Goal: Task Accomplishment & Management: Use online tool/utility

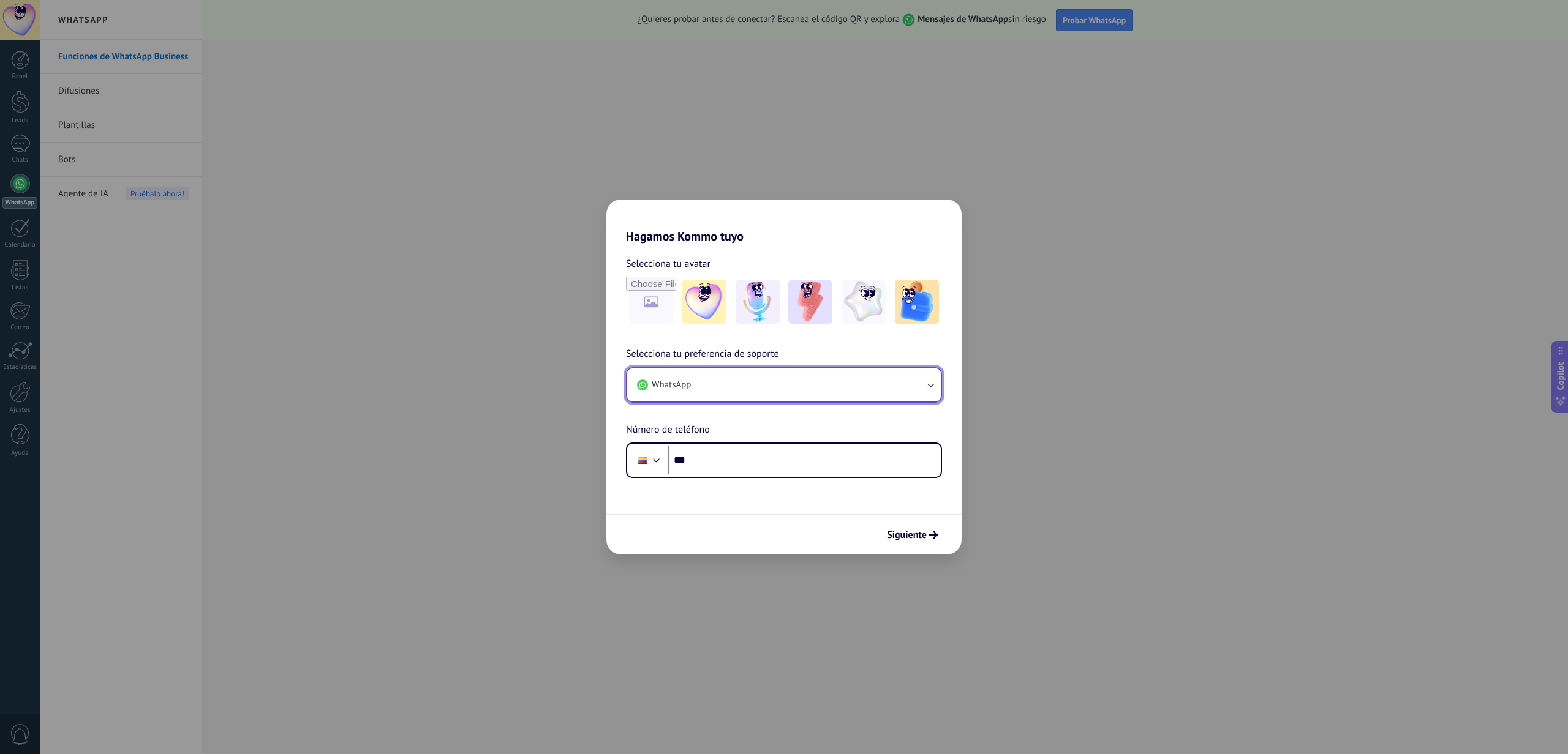
click at [780, 389] on button "WhatsApp" at bounding box center [784, 385] width 313 height 33
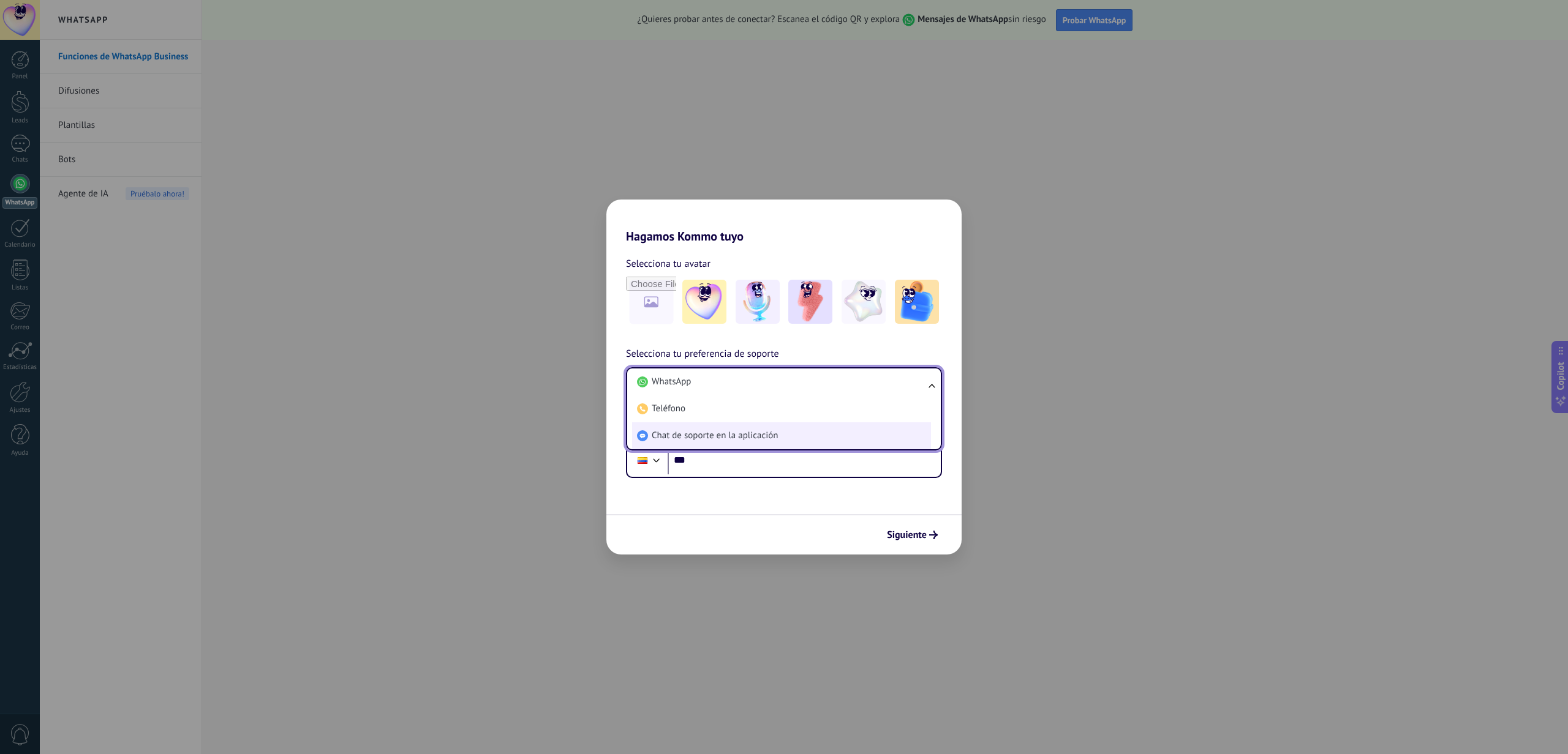
click at [755, 439] on span "Chat de soporte en la aplicación" at bounding box center [714, 436] width 126 height 13
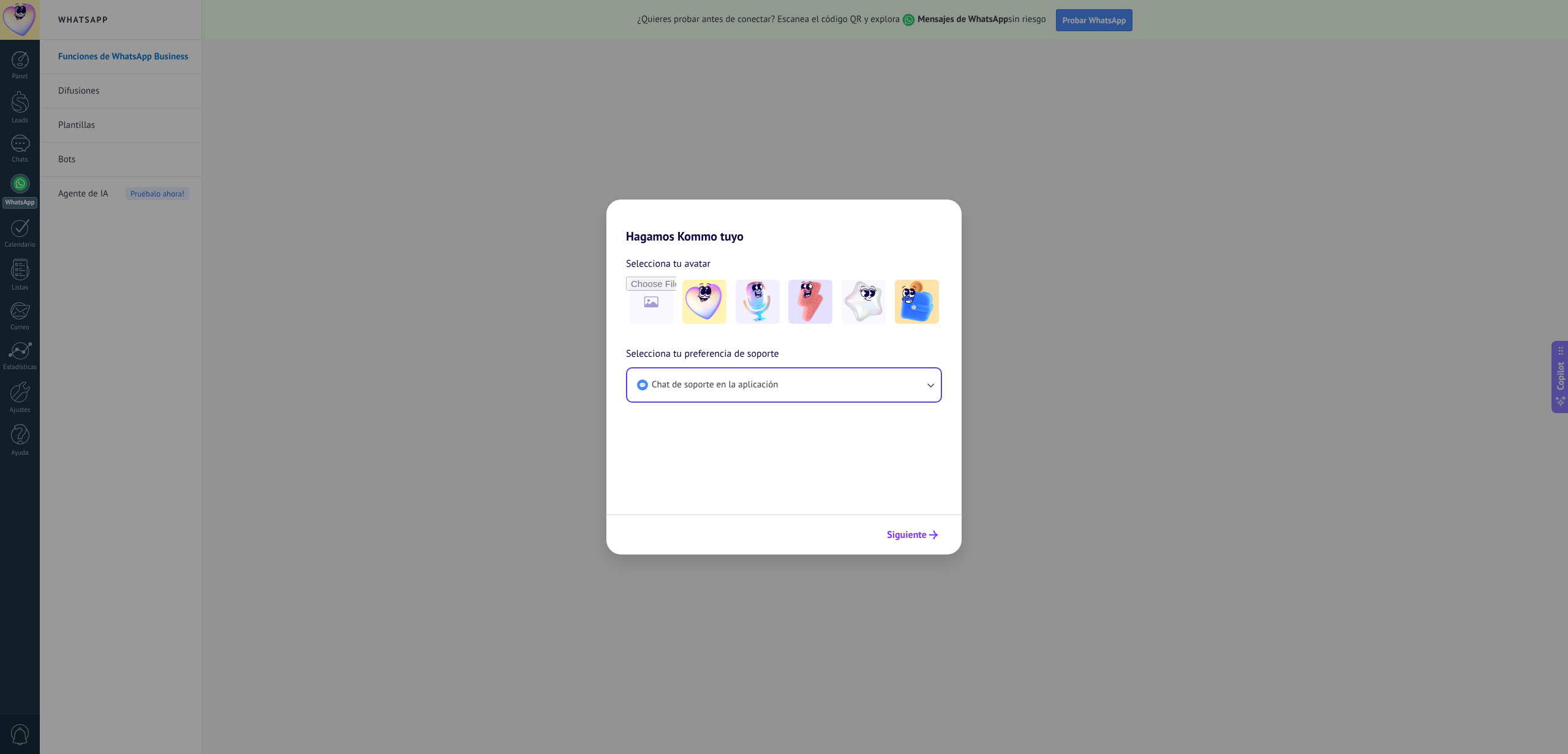
click at [928, 544] on button "Siguiente" at bounding box center [911, 535] width 61 height 20
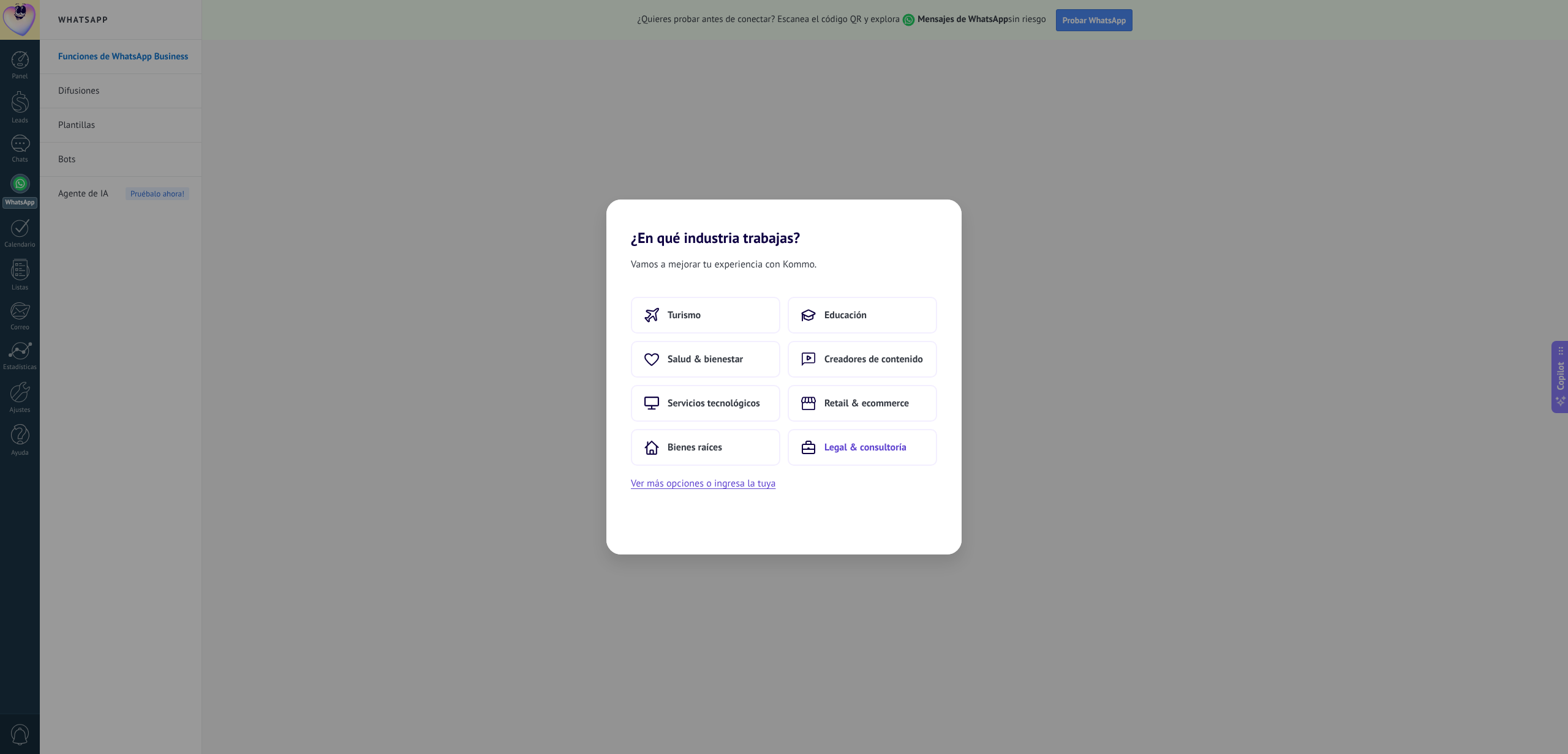
click at [850, 447] on span "Legal & consultoría" at bounding box center [865, 448] width 82 height 13
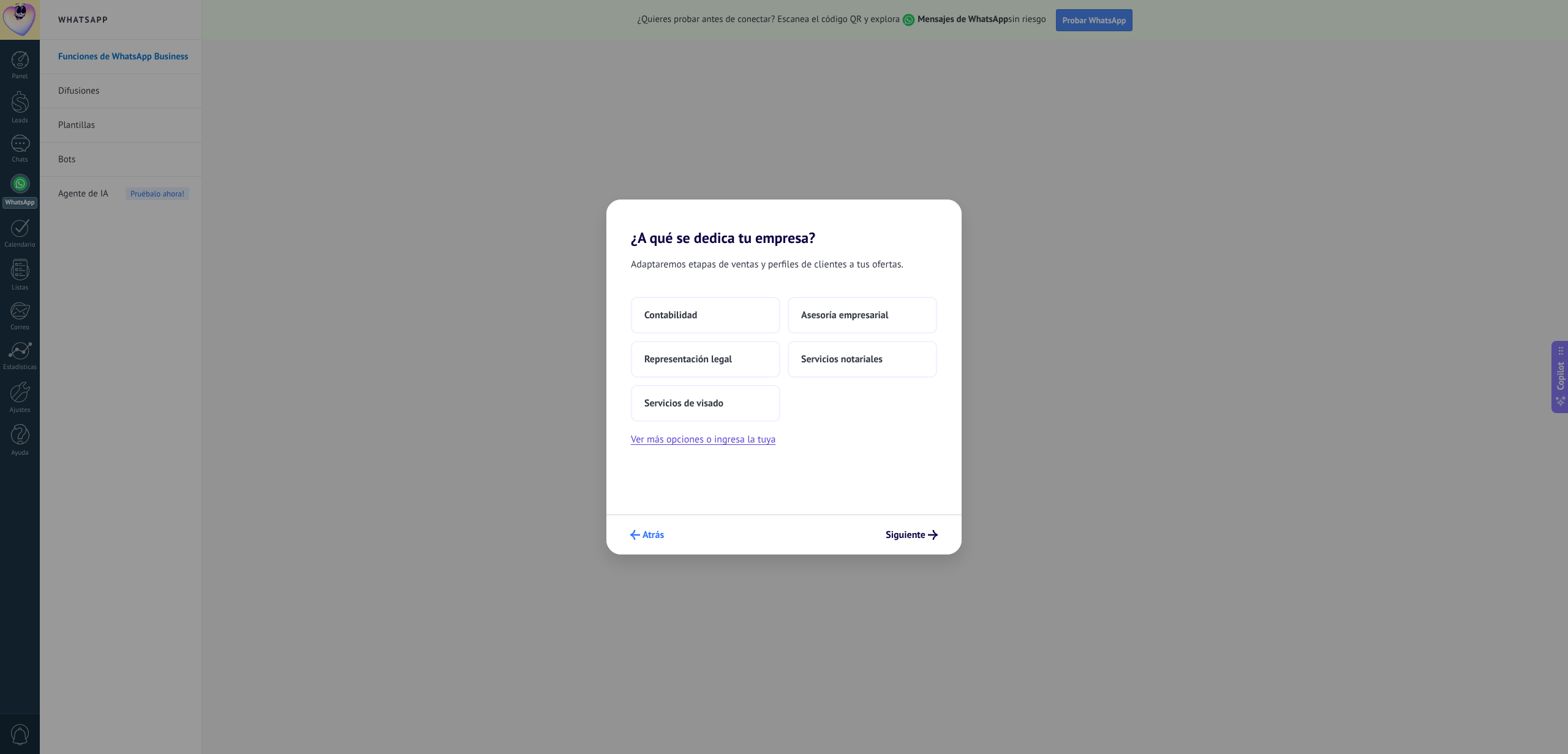
click at [639, 535] on icon "submit" at bounding box center [635, 536] width 10 height 10
click at [863, 453] on span "Servicios tecnológicos" at bounding box center [870, 448] width 93 height 13
click at [728, 310] on span "Agencia de marketing" at bounding box center [689, 315] width 91 height 13
click at [857, 325] on button "2–5" at bounding box center [862, 315] width 149 height 37
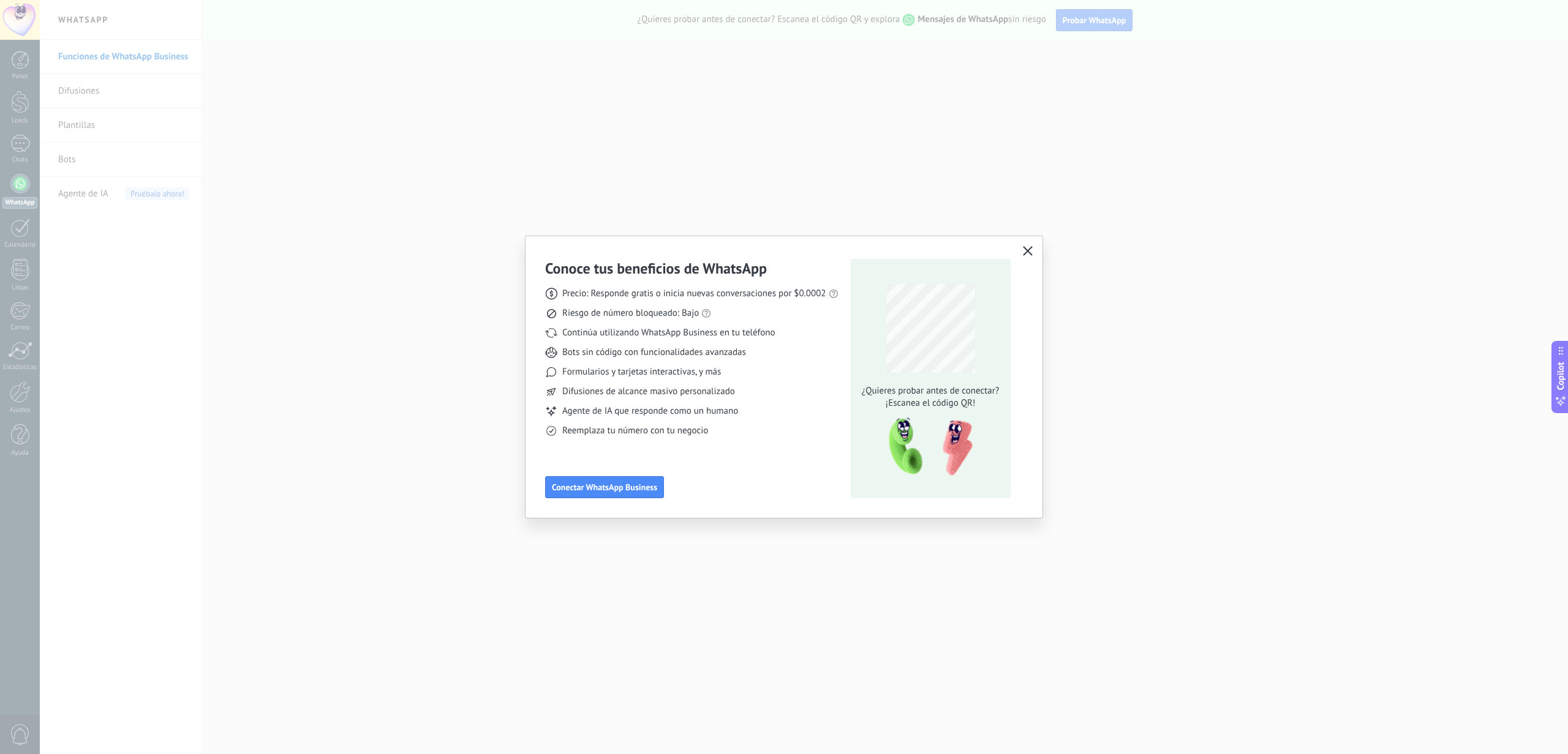
click at [1025, 246] on icon "button" at bounding box center [1027, 251] width 10 height 10
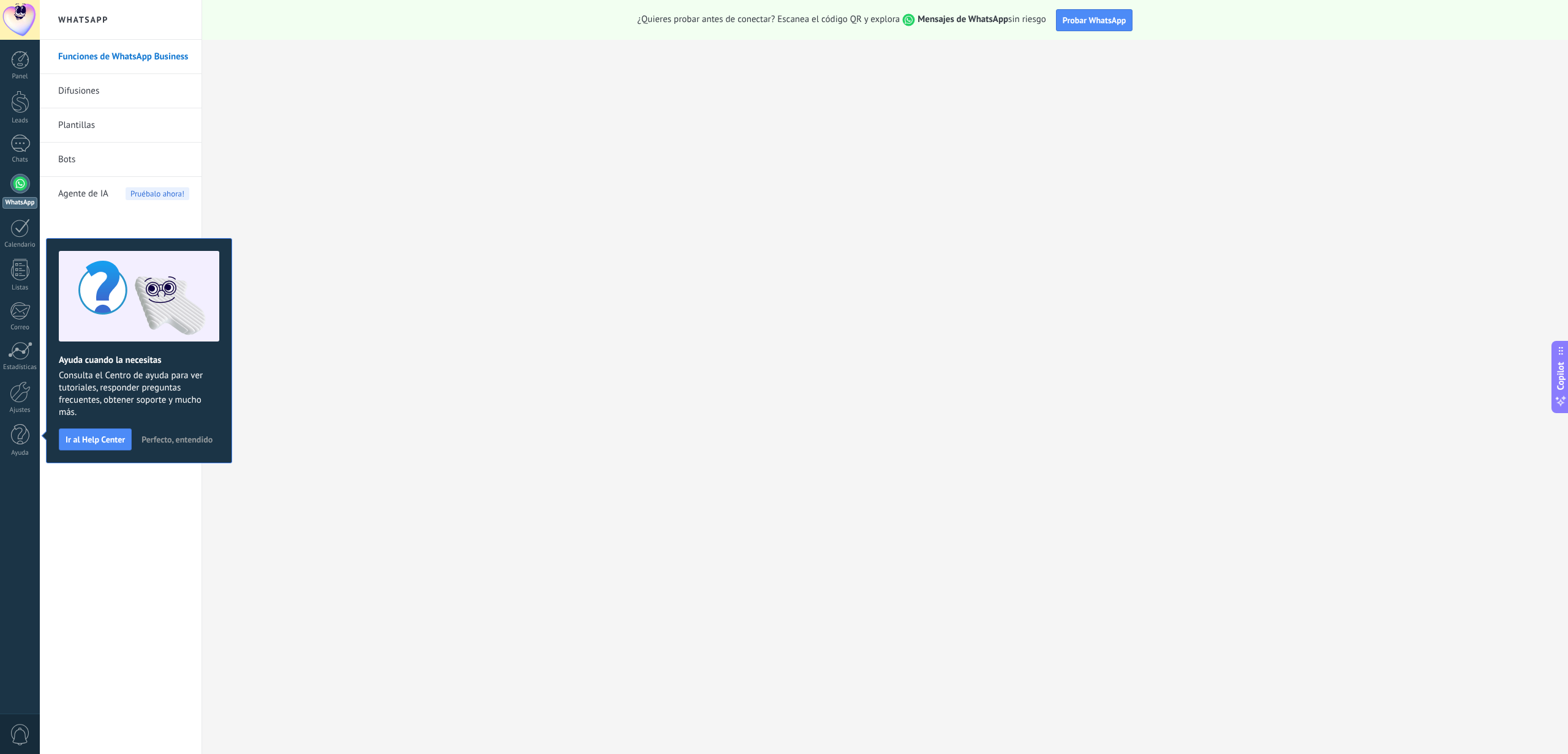
click at [178, 528] on div "Funciones de WhatsApp Business Difusiones Plantillas Bots Agente de IA Pruébalo…" at bounding box center [121, 397] width 162 height 715
click at [196, 441] on span "Perfecto, entendido" at bounding box center [177, 439] width 71 height 9
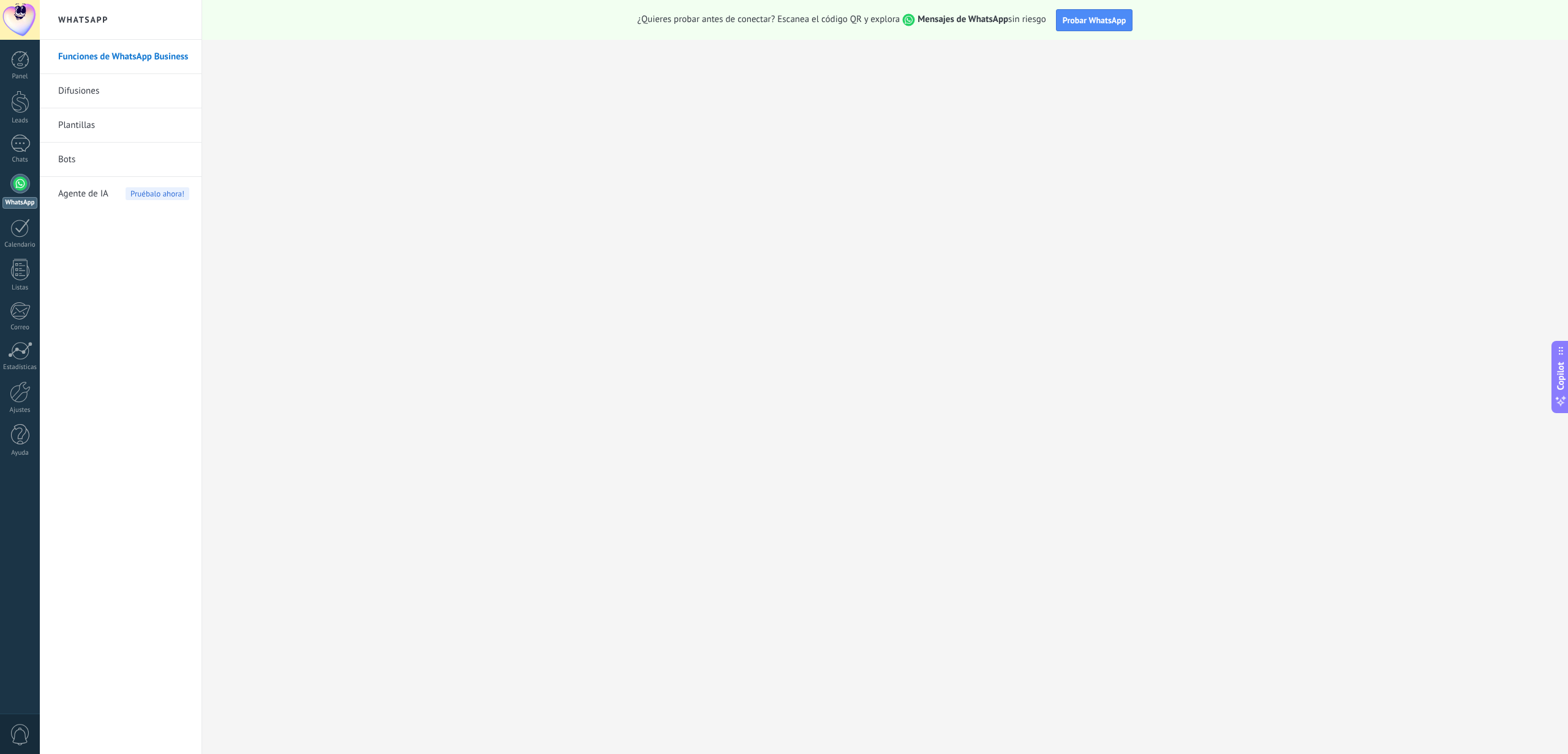
click at [24, 194] on link "WhatsApp" at bounding box center [20, 191] width 40 height 35
click at [1109, 22] on span "Probar WhatsApp" at bounding box center [1094, 20] width 63 height 11
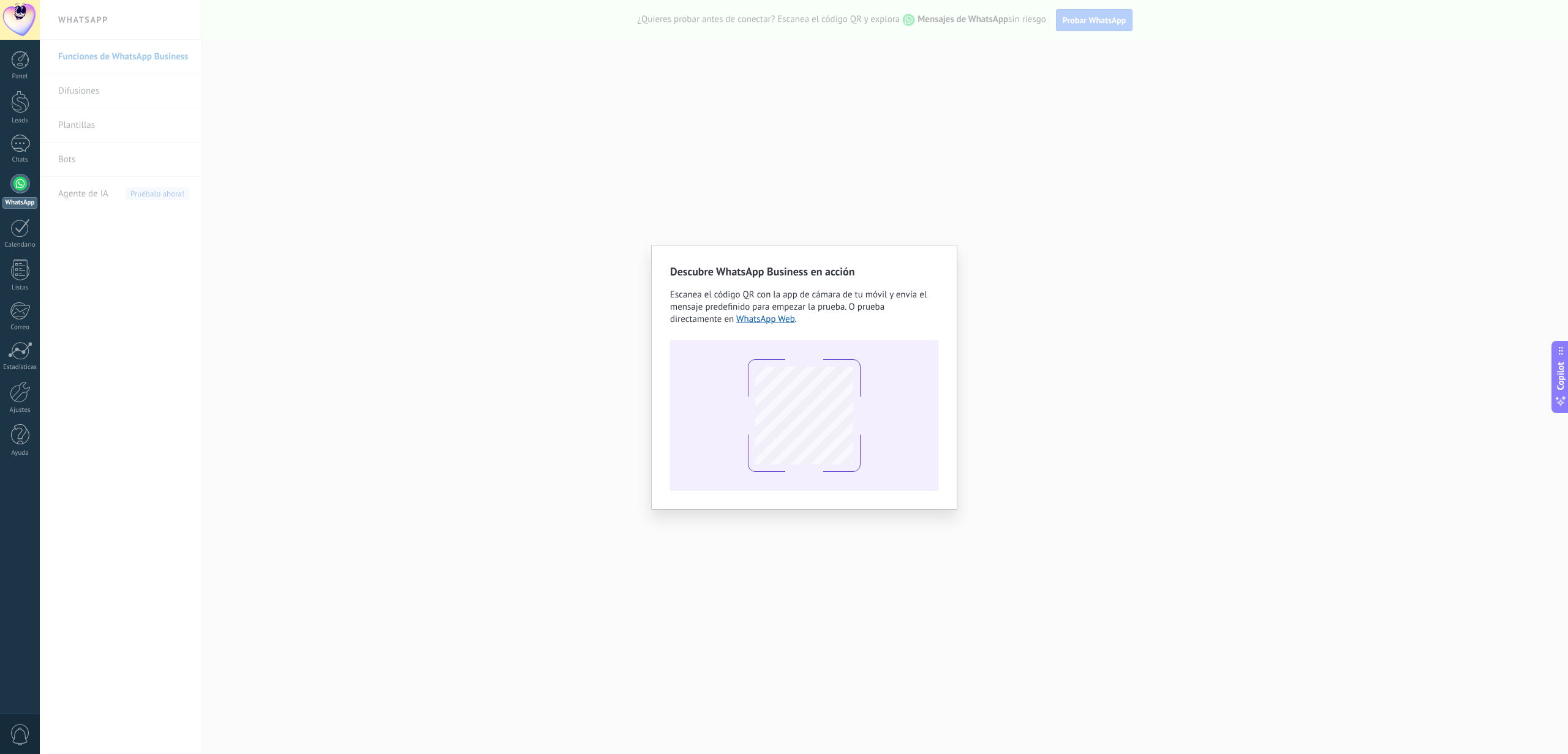
click at [1027, 289] on div "Descubre WhatsApp Business en acción Escanea el código QR con la app [PERSON_NA…" at bounding box center [804, 377] width 1528 height 754
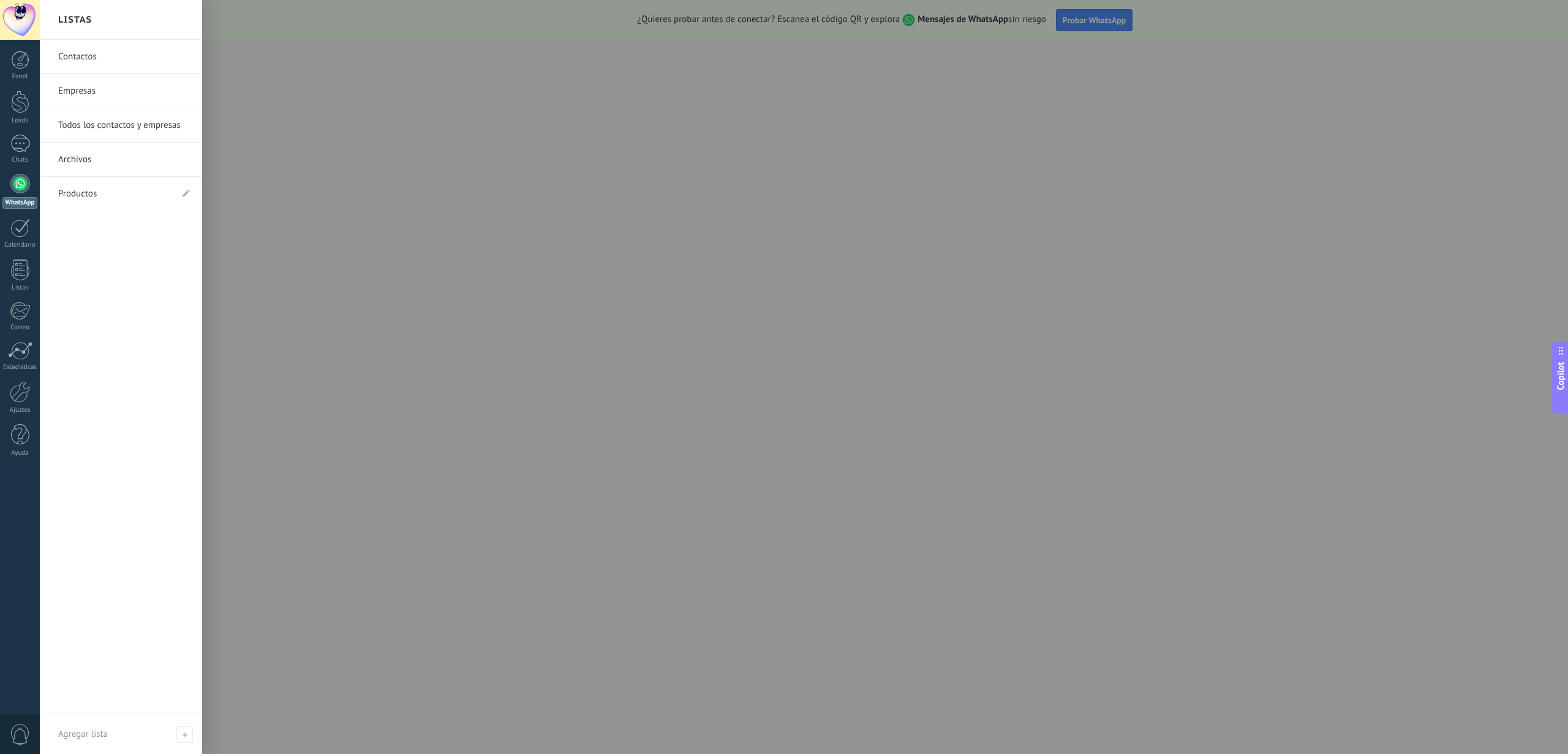
click at [28, 187] on div at bounding box center [20, 183] width 20 height 20
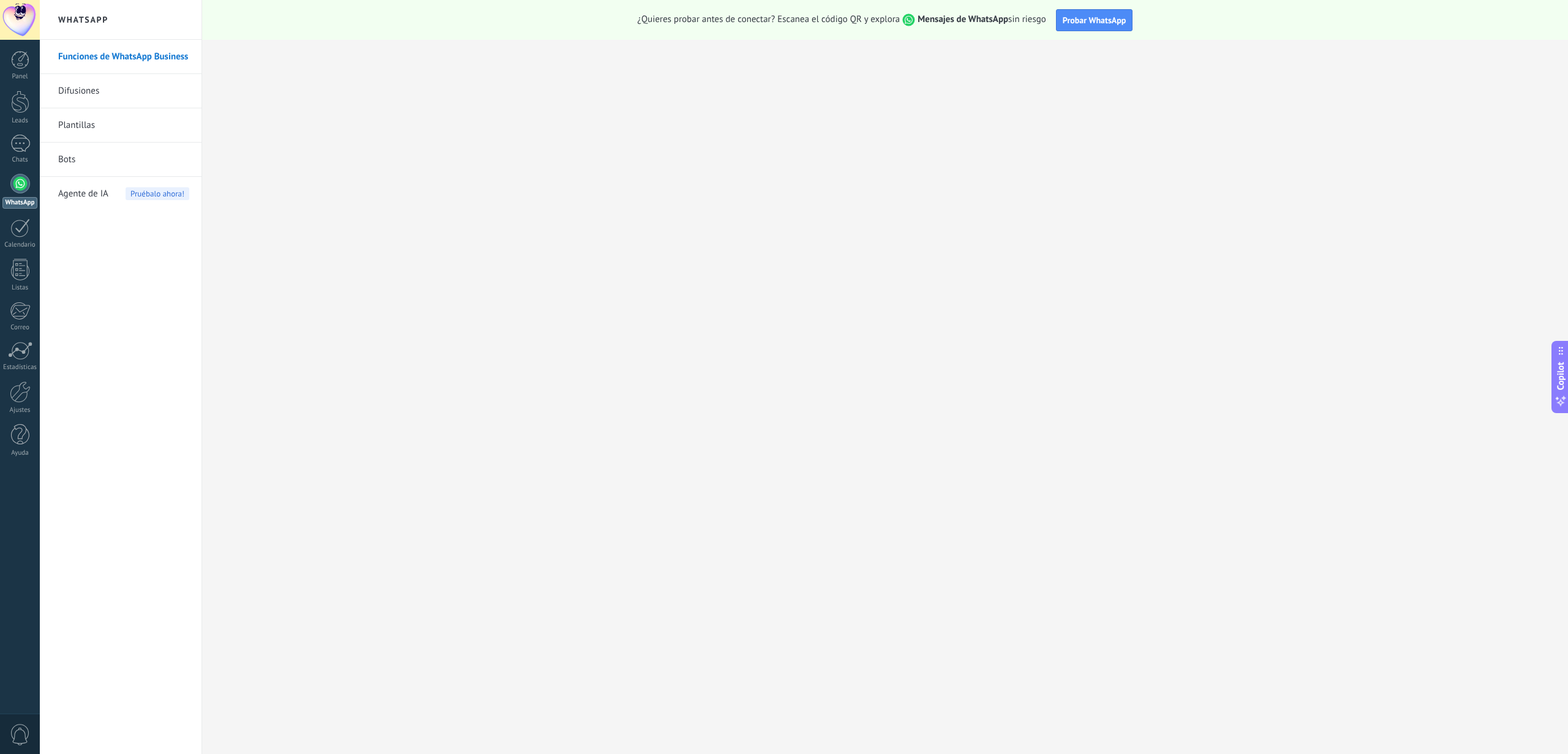
click at [120, 94] on link "Difusiones" at bounding box center [124, 91] width 131 height 34
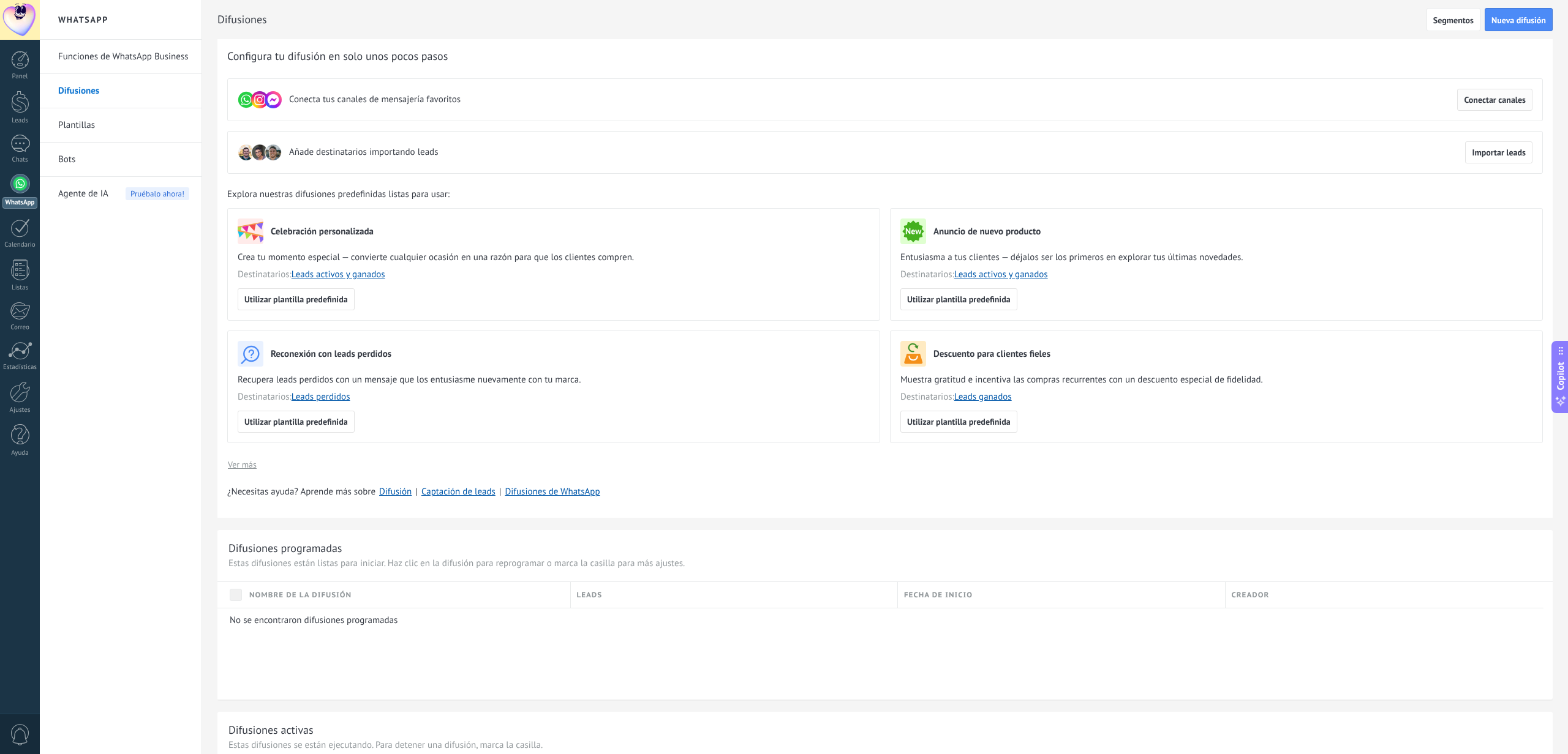
click at [1494, 104] on span "Conectar canales" at bounding box center [1494, 99] width 61 height 9
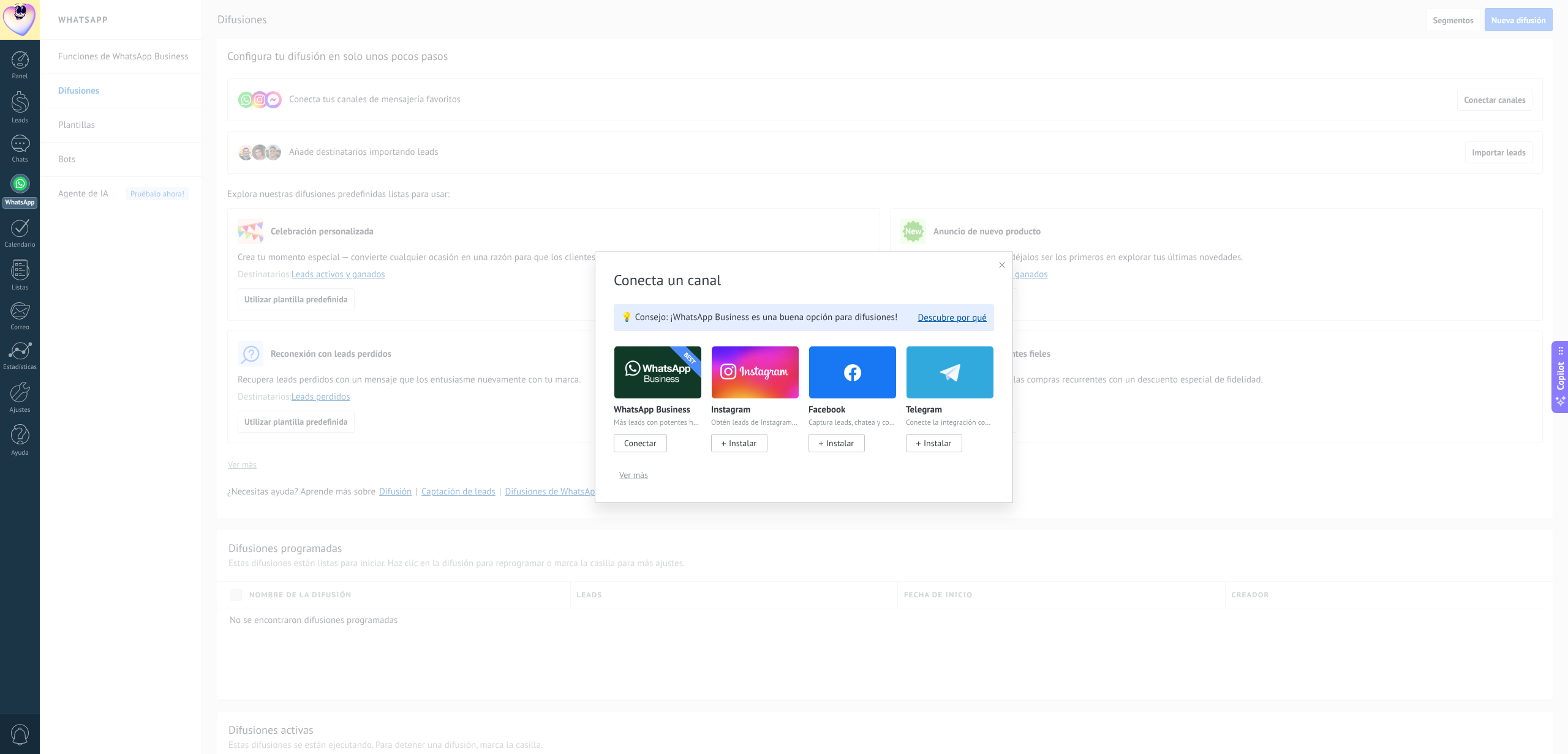
click at [633, 445] on span "Conectar" at bounding box center [640, 443] width 32 height 11
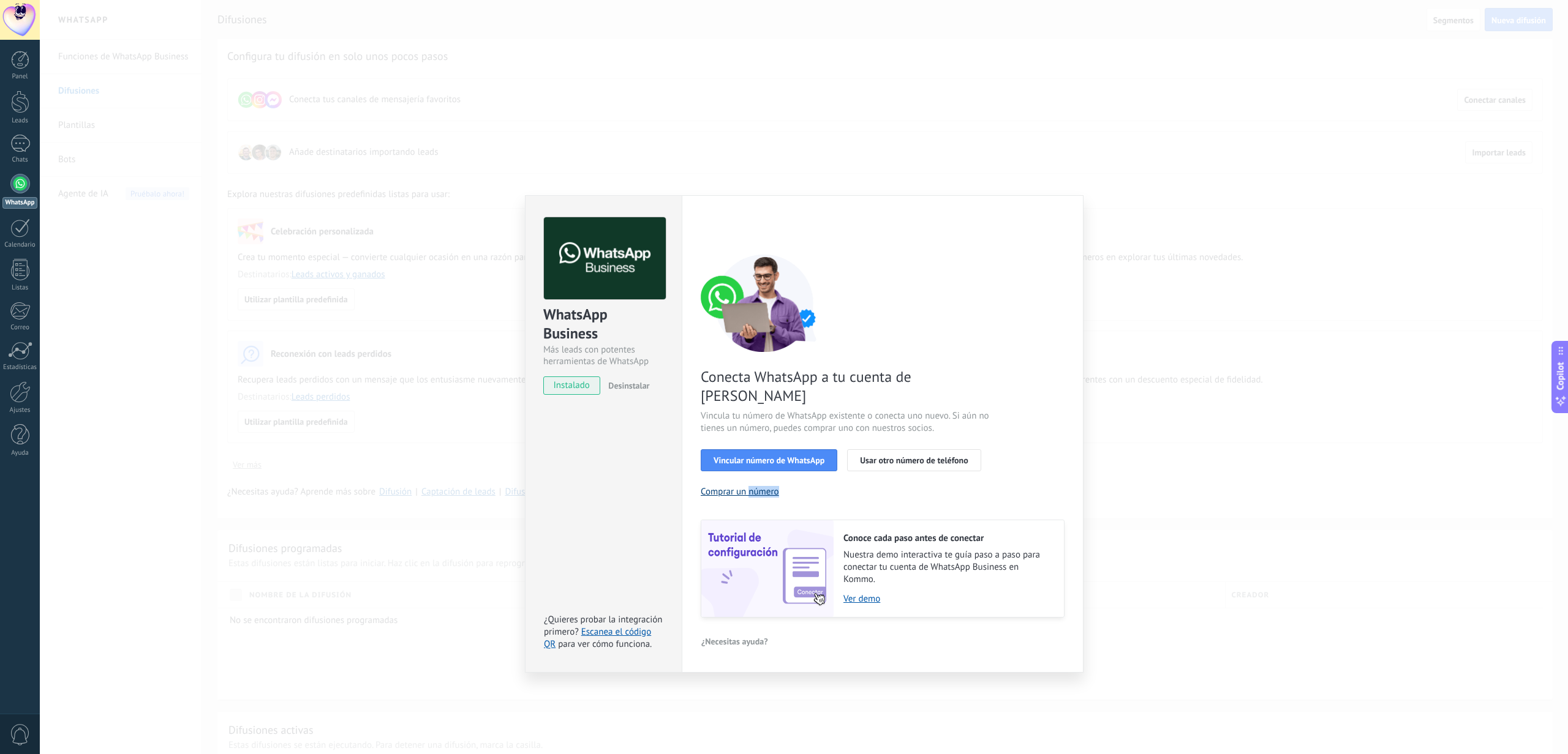
click at [764, 486] on button "Comprar un número" at bounding box center [740, 492] width 78 height 12
drag, startPoint x: 701, startPoint y: 379, endPoint x: 960, endPoint y: 378, distance: 259.0
click at [960, 378] on span "Conecta WhatsApp a tu cuenta de [PERSON_NAME]" at bounding box center [846, 386] width 292 height 38
copy span "Conecta WhatsApp a tu cuenta de [PERSON_NAME]"
drag, startPoint x: 701, startPoint y: 398, endPoint x: 1000, endPoint y: 410, distance: 299.2
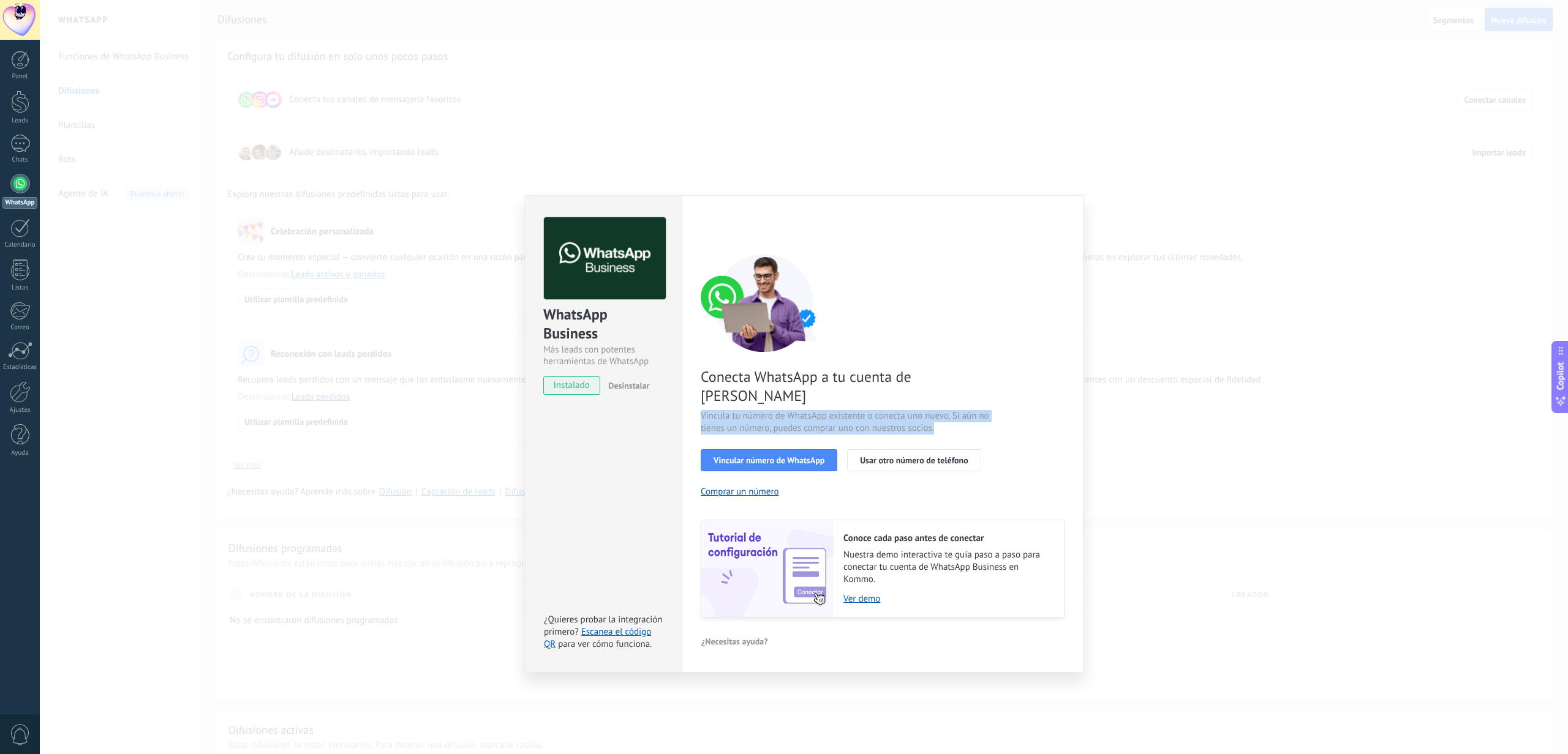
click at [1000, 410] on div "Conecta WhatsApp a tu cuenta de Kommo Vincula tu número de WhatsApp existente o…" at bounding box center [882, 436] width 364 height 364
copy span "Vincula tu número de WhatsApp existente o conecta uno nuevo. Si aún no tienes u…"
click at [996, 249] on div "< Volver 1 Seleccionar aplicación 2 Conectar Facebook 3 Finalizar configuración…" at bounding box center [882, 417] width 364 height 401
click at [871, 593] on link "Ver demo" at bounding box center [946, 599] width 208 height 12
click at [797, 456] on span "Vincular número de WhatsApp" at bounding box center [769, 460] width 111 height 9
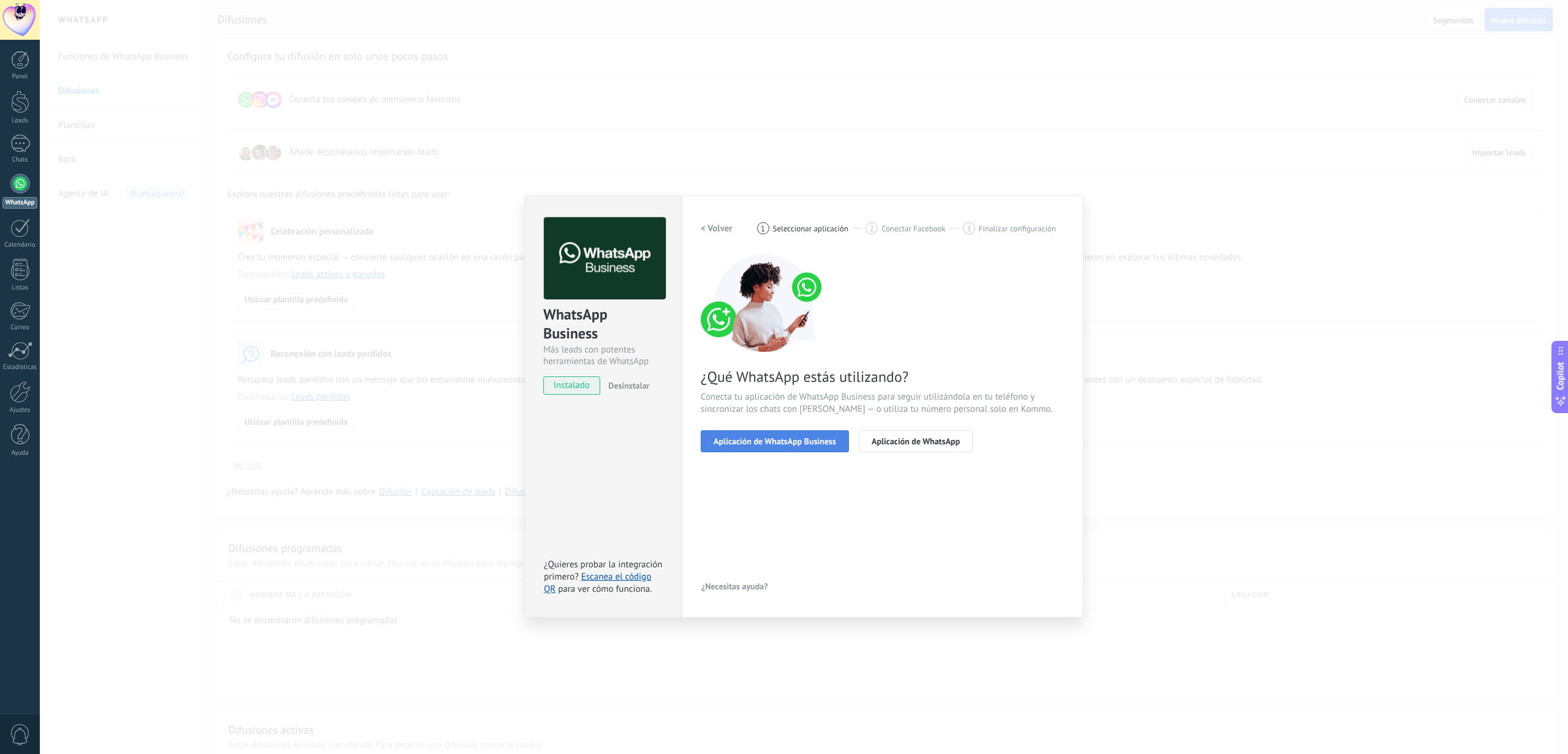
click at [782, 443] on span "Aplicación de WhatsApp Business" at bounding box center [775, 441] width 123 height 9
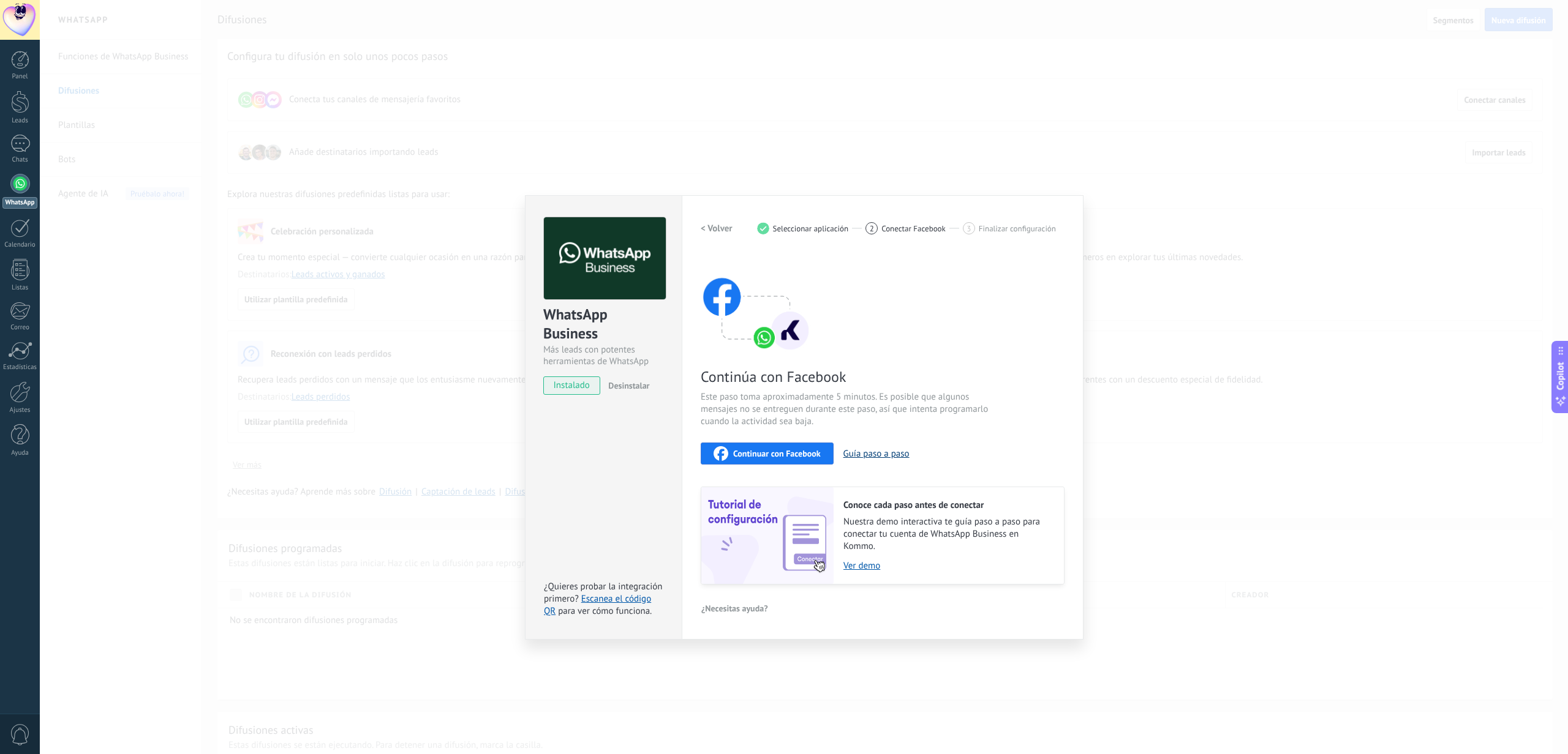
click at [862, 451] on button "Guía paso a paso" at bounding box center [876, 455] width 66 height 12
click at [784, 450] on span "Continuar con Facebook" at bounding box center [777, 454] width 88 height 9
click at [1123, 118] on div "WhatsApp Business Más leads con potentes herramientas de WhatsApp instalado Des…" at bounding box center [804, 377] width 1528 height 754
